Goal: Find specific page/section: Find specific page/section

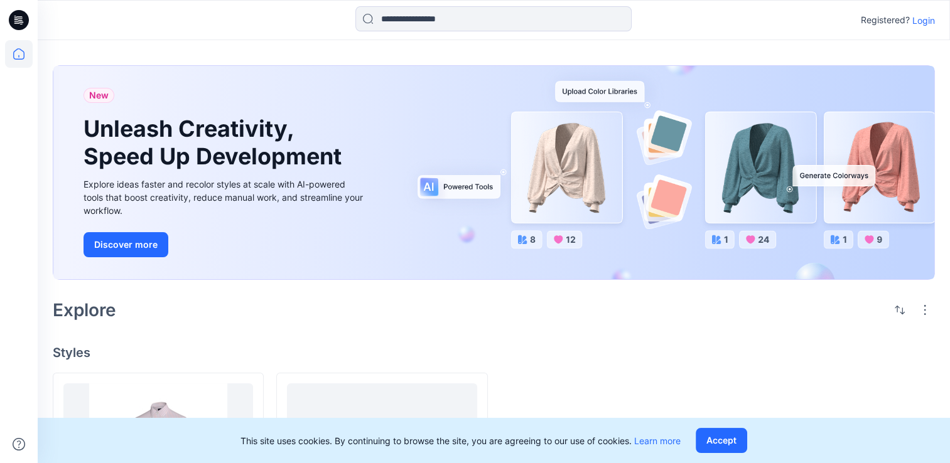
click at [926, 21] on p "Login" at bounding box center [923, 20] width 23 height 13
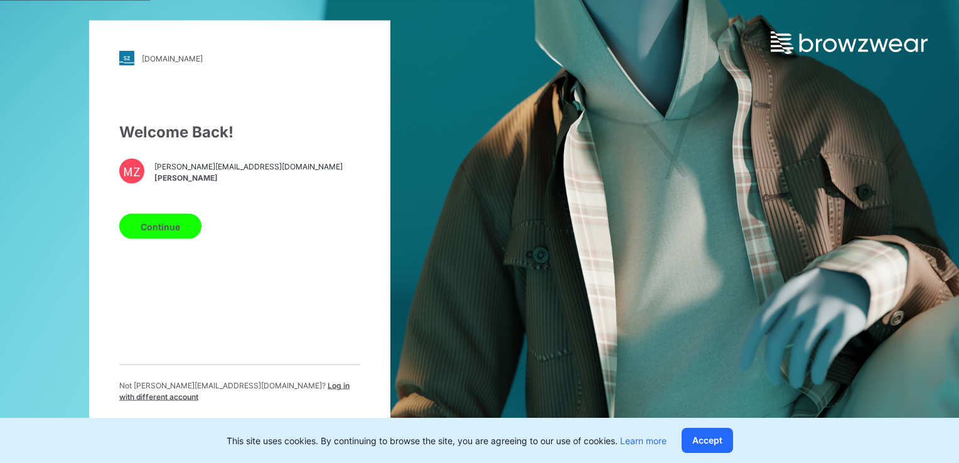
click at [166, 232] on button "Continue" at bounding box center [160, 226] width 82 height 25
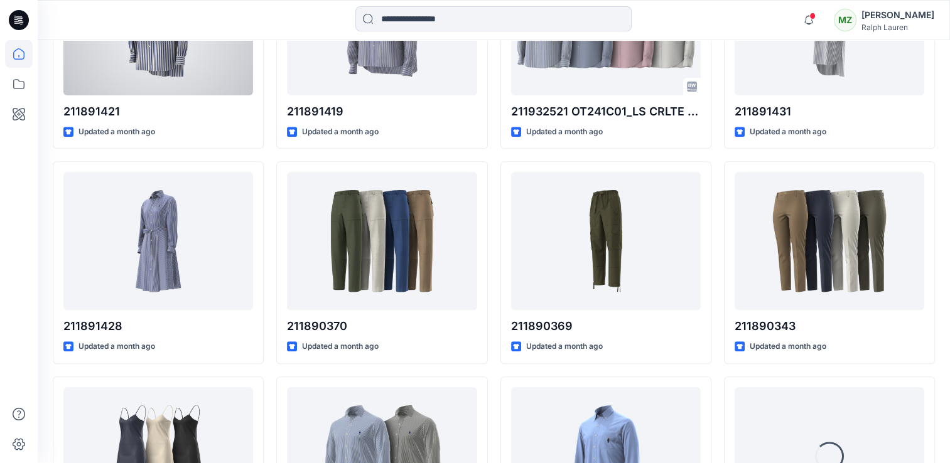
scroll to position [476, 0]
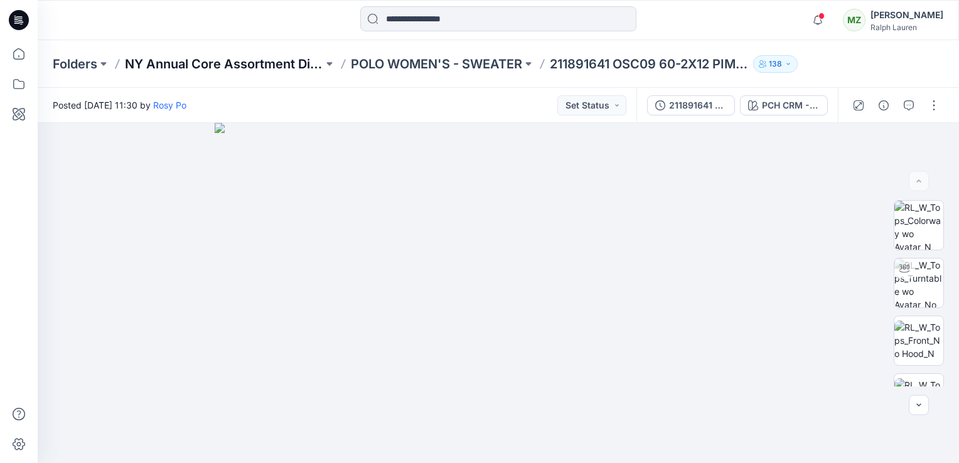
drag, startPoint x: 485, startPoint y: 64, endPoint x: 296, endPoint y: 67, distance: 189.0
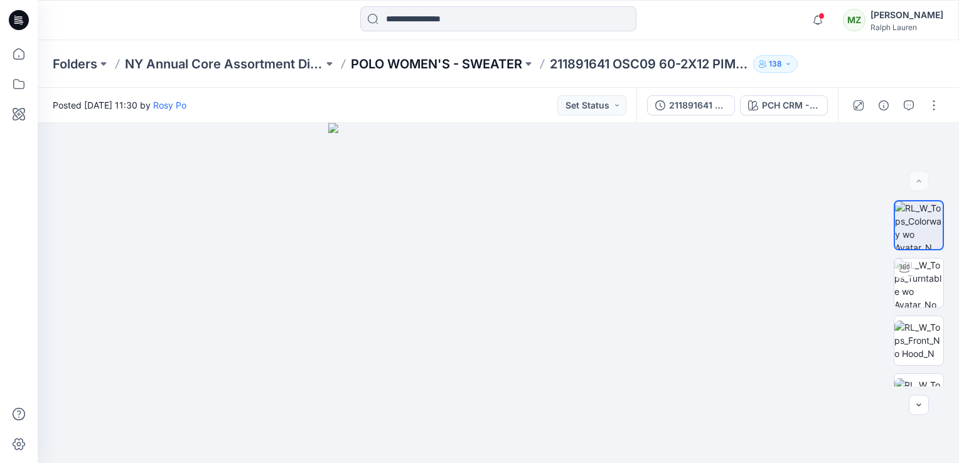
click at [510, 69] on p "POLO WOMEN'S - SWEATER" at bounding box center [436, 64] width 171 height 18
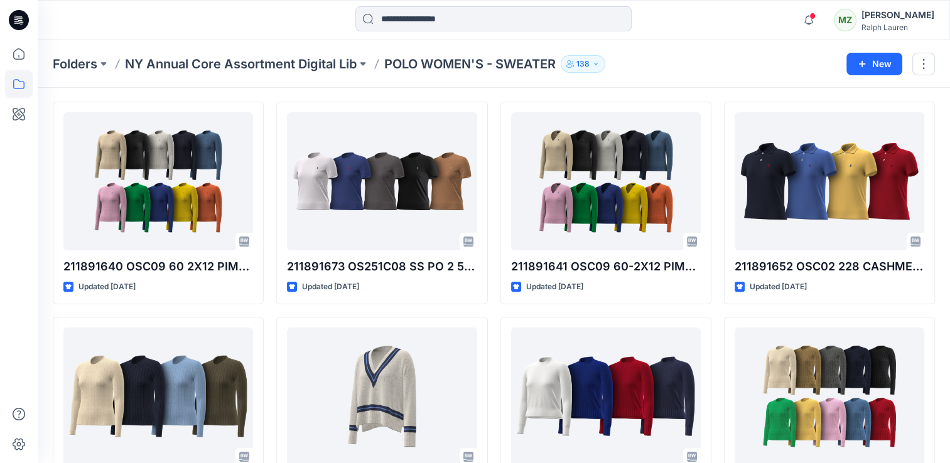
scroll to position [36, 0]
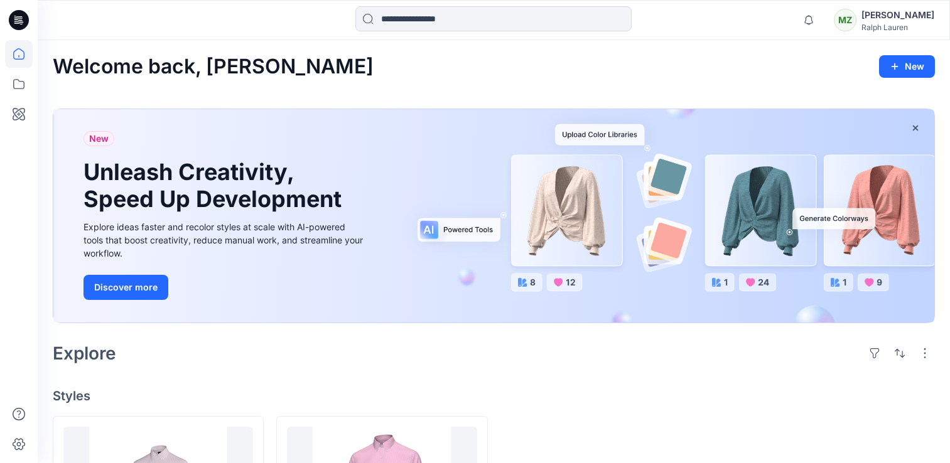
scroll to position [169, 0]
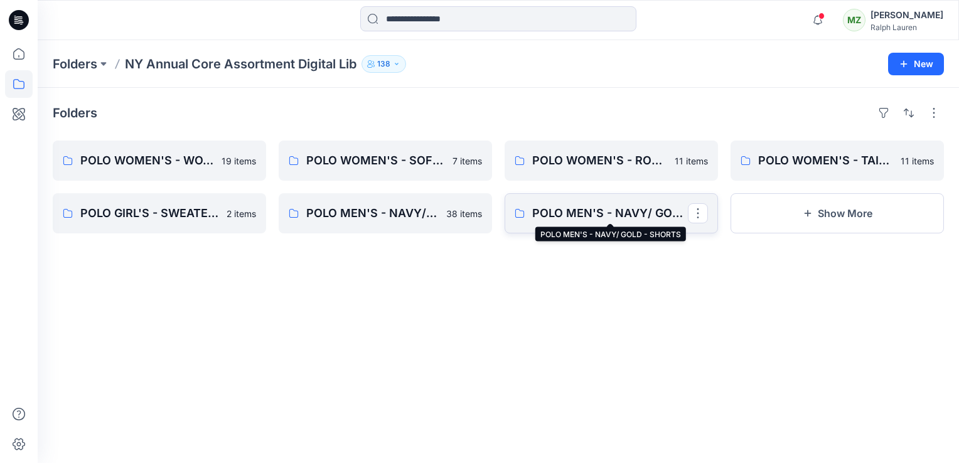
click at [564, 218] on p "POLO MEN'S - NAVY/ GOLD - SHORTS" at bounding box center [610, 214] width 156 height 18
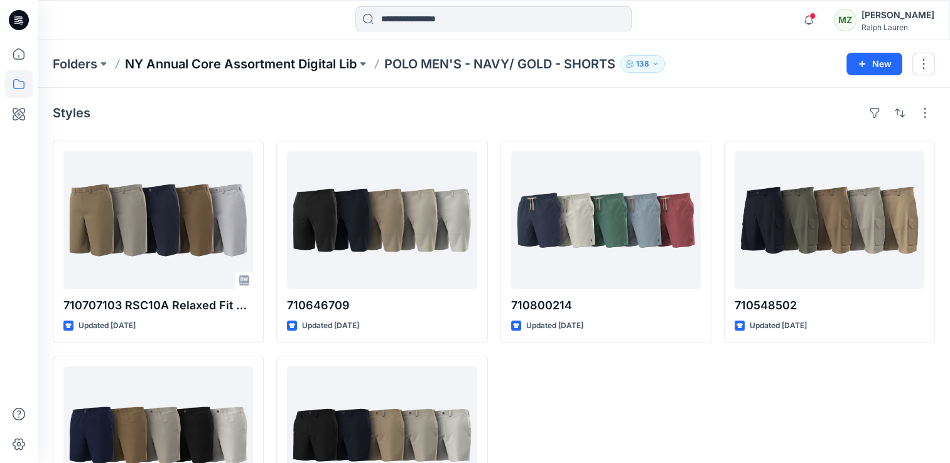
click at [227, 58] on p "NY Annual Core Assortment Digital Lib" at bounding box center [241, 64] width 232 height 18
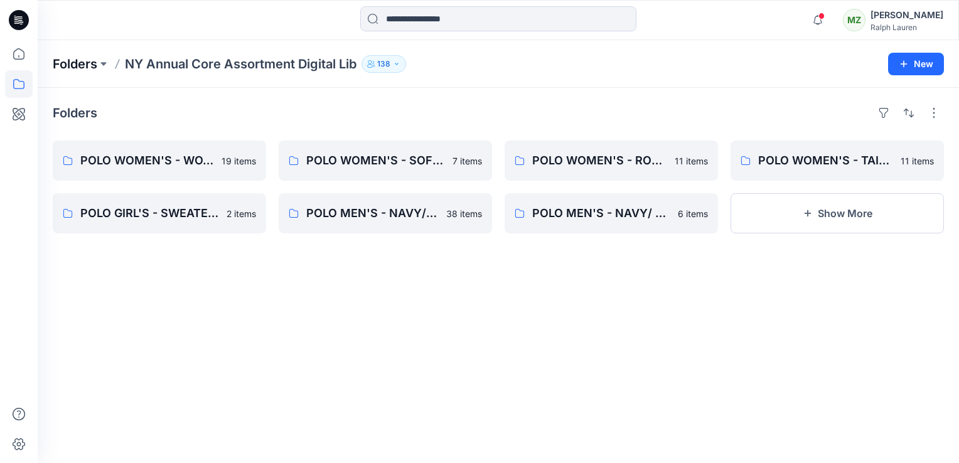
click at [83, 62] on p "Folders" at bounding box center [75, 64] width 45 height 18
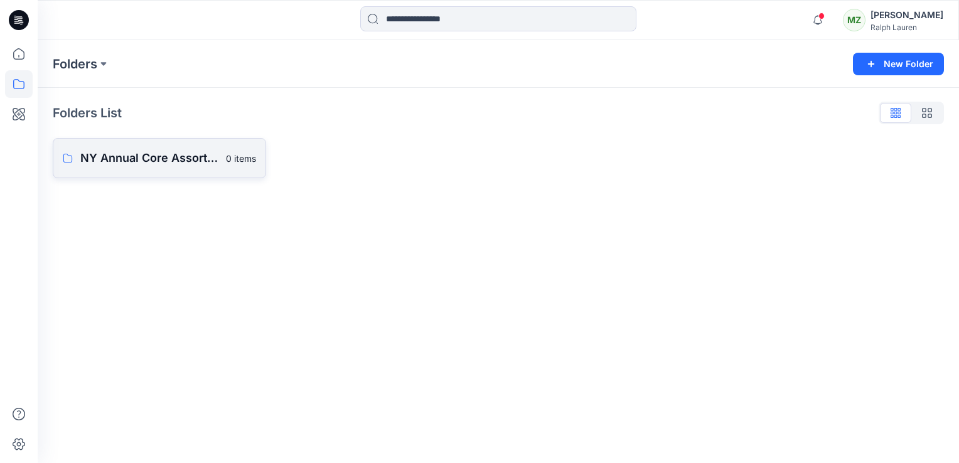
click at [109, 157] on p "NY Annual Core Assortment Digital Lib" at bounding box center [149, 158] width 138 height 18
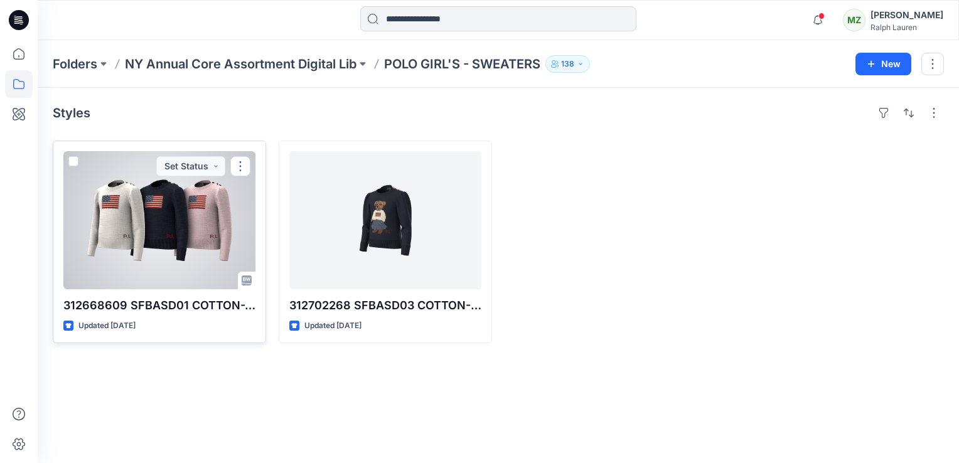
click at [186, 210] on div at bounding box center [159, 220] width 192 height 138
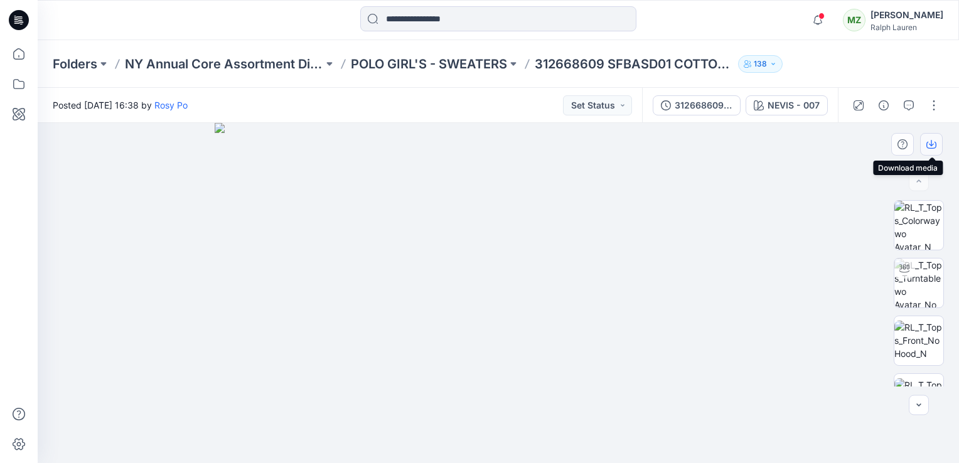
click at [938, 149] on button "button" at bounding box center [931, 144] width 23 height 23
click at [920, 133] on button "button" at bounding box center [931, 144] width 23 height 23
